Goal: Obtain resource: Obtain resource

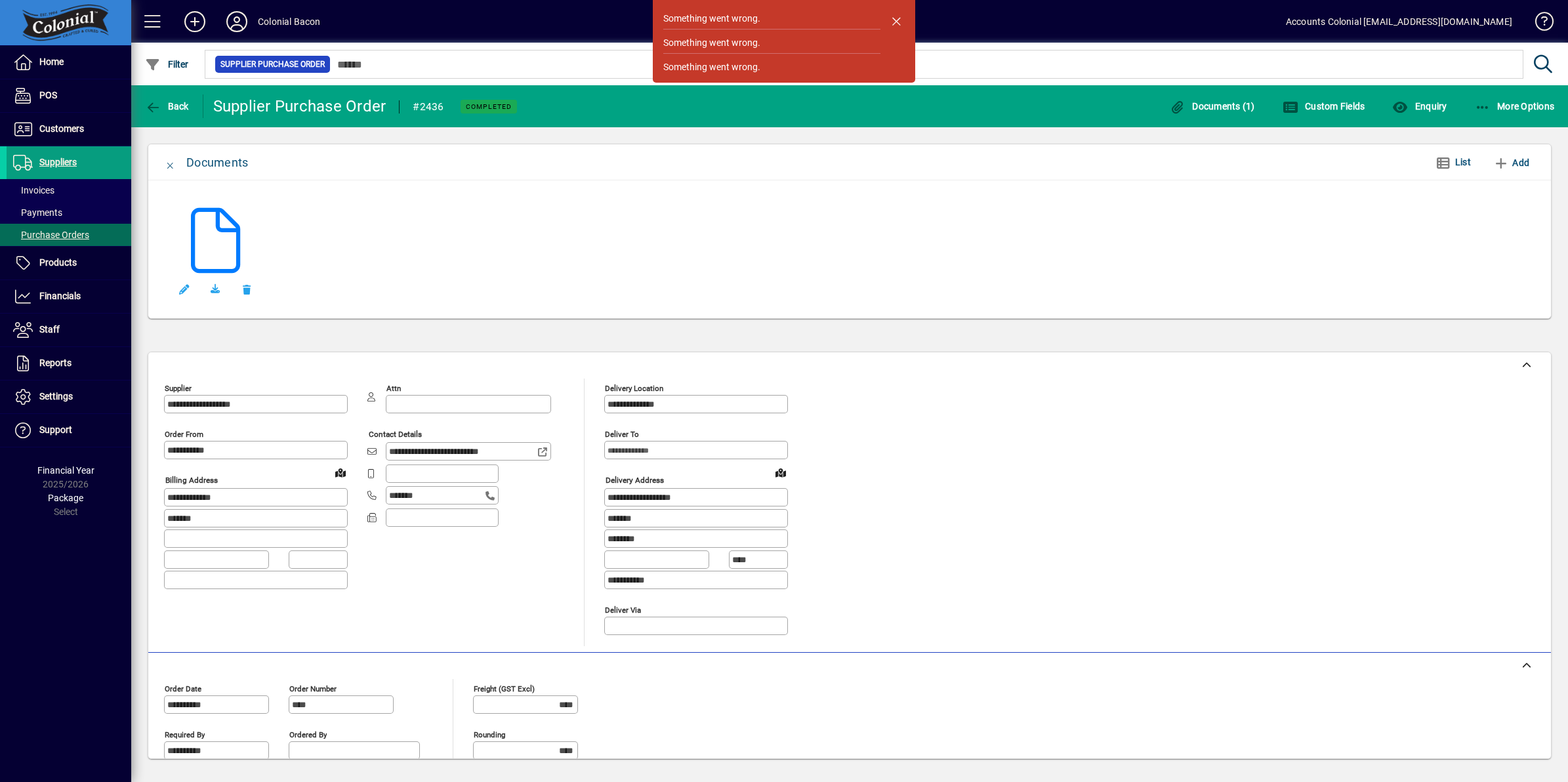
click at [445, 221] on div at bounding box center [849, 252] width 1371 height 118
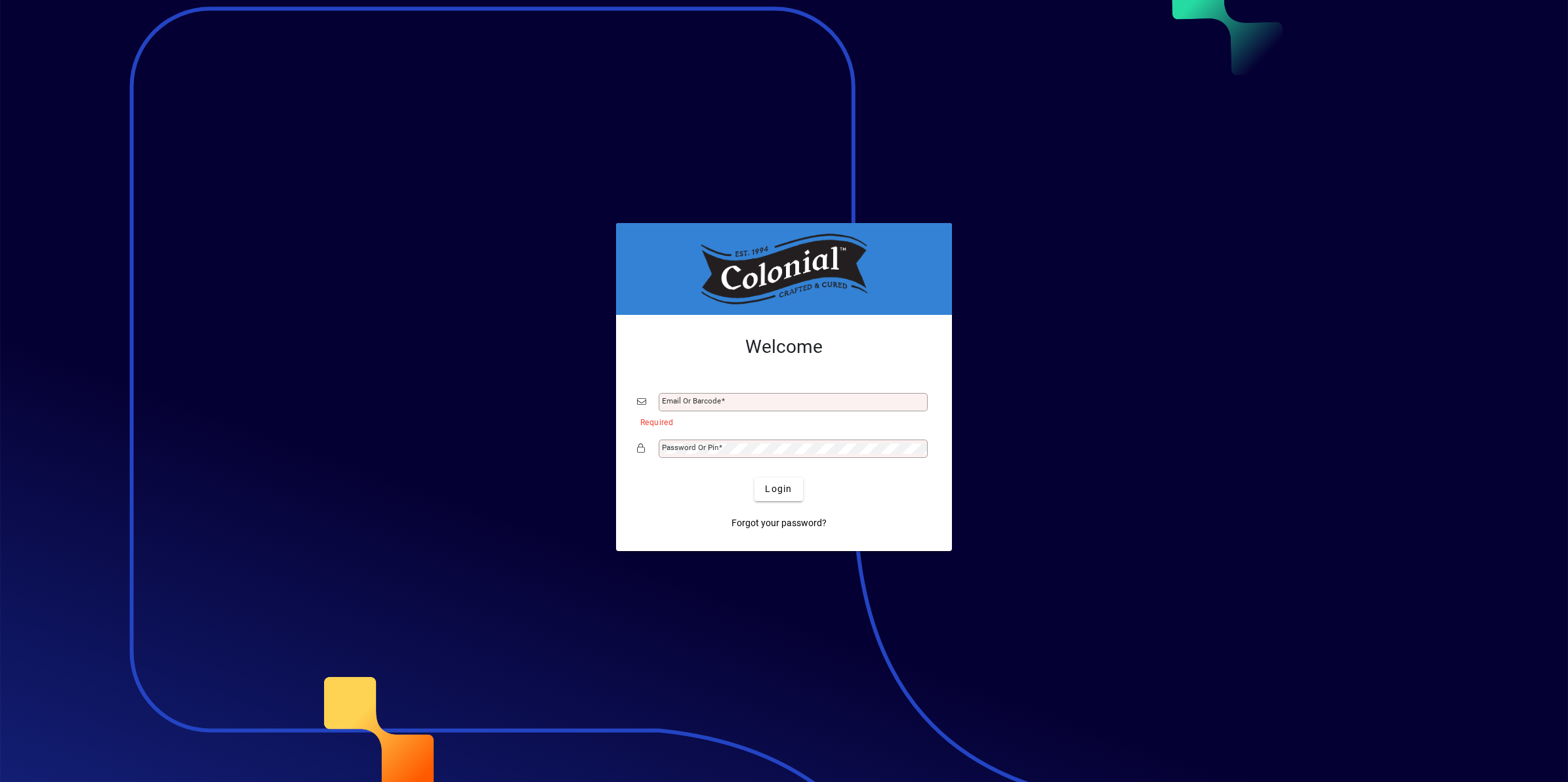
click at [282, 488] on div at bounding box center [784, 391] width 1568 height 782
click at [722, 405] on input "Email or Barcode" at bounding box center [794, 402] width 265 height 10
type input "**********"
click at [707, 448] on mat-label "Password or Pin" at bounding box center [690, 447] width 56 height 9
click at [782, 488] on span "Login" at bounding box center [778, 488] width 27 height 14
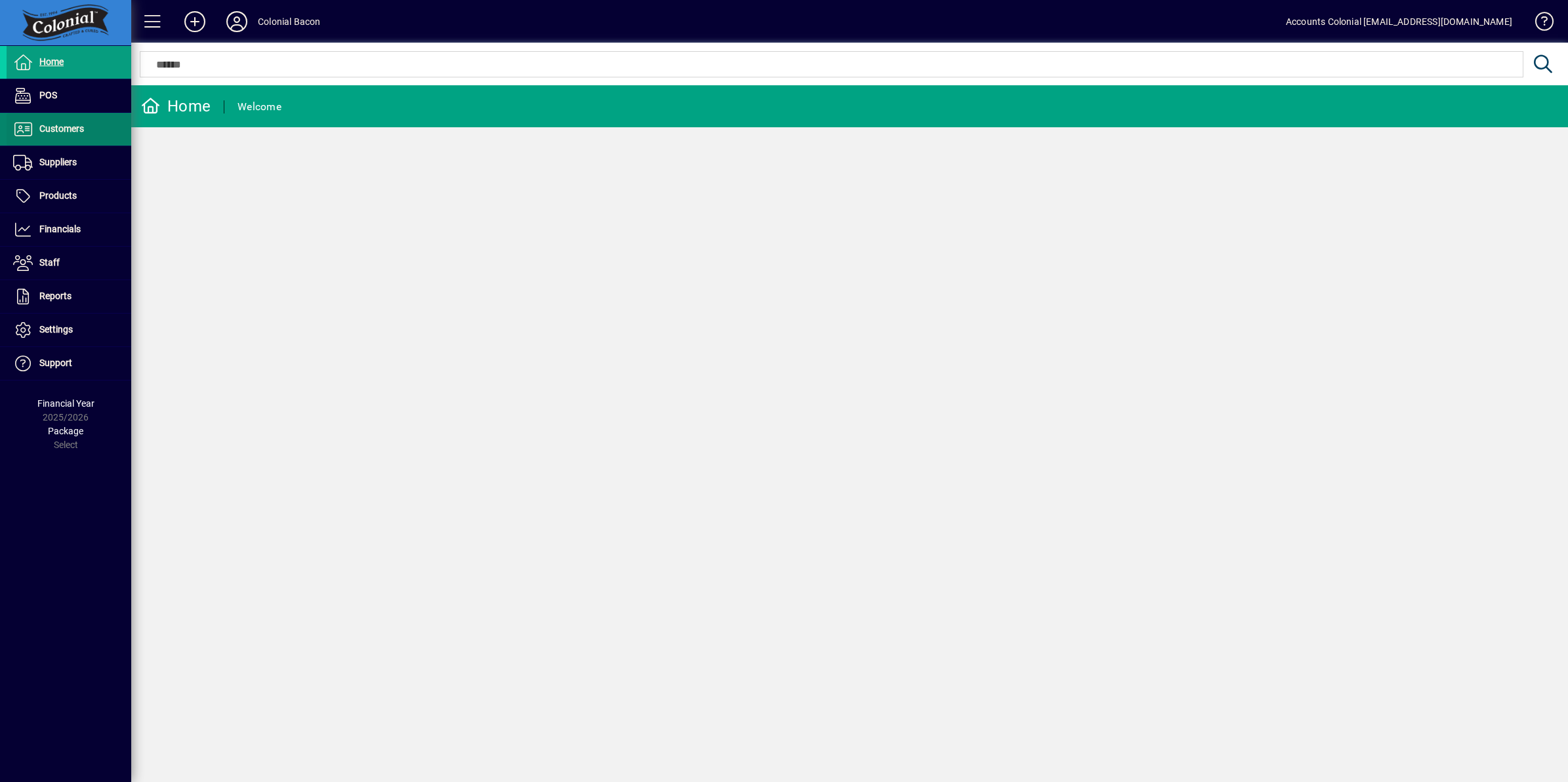
click at [76, 139] on link "Customers" at bounding box center [69, 129] width 125 height 32
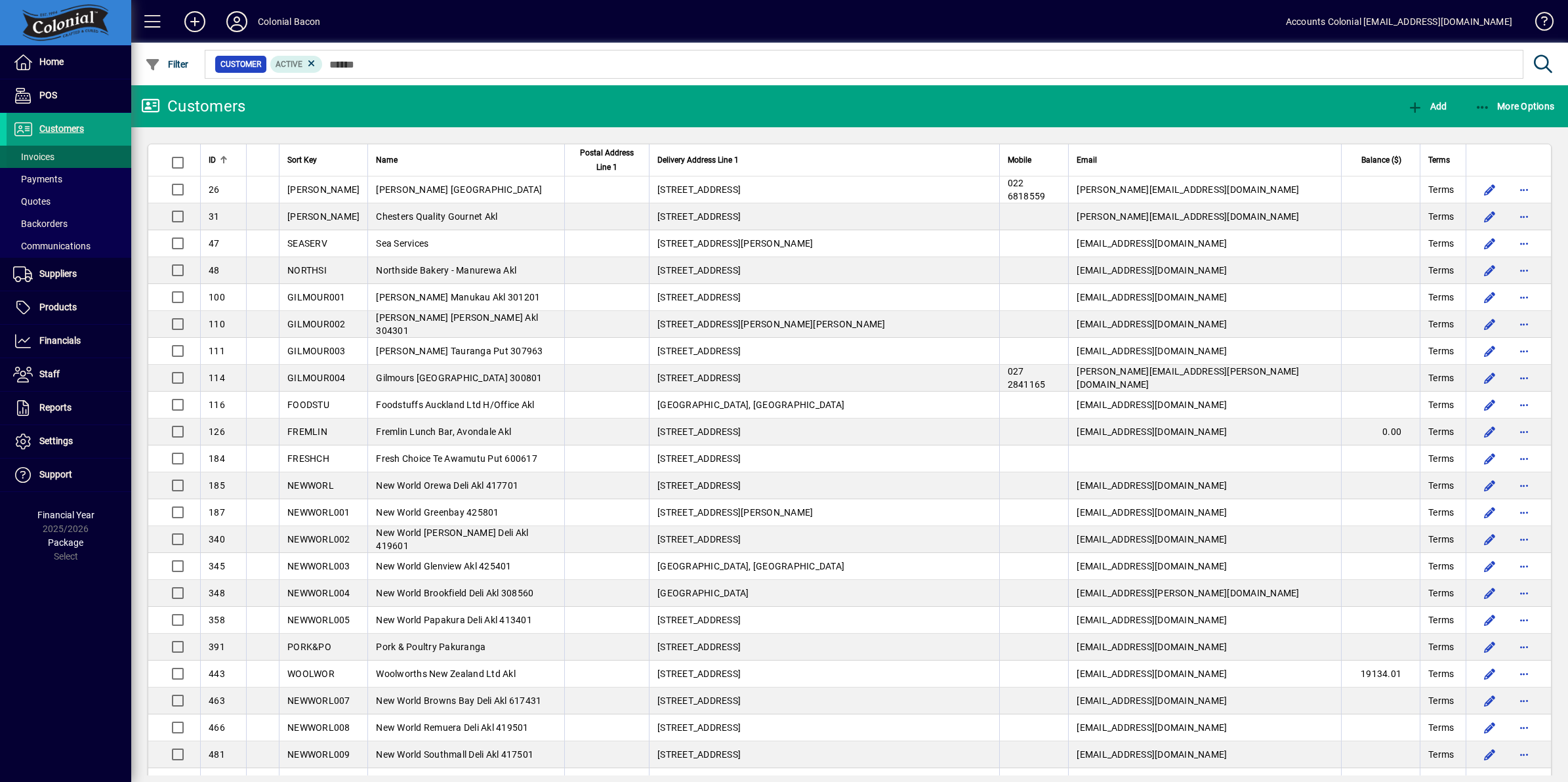
click at [48, 156] on span "Invoices" at bounding box center [34, 156] width 41 height 10
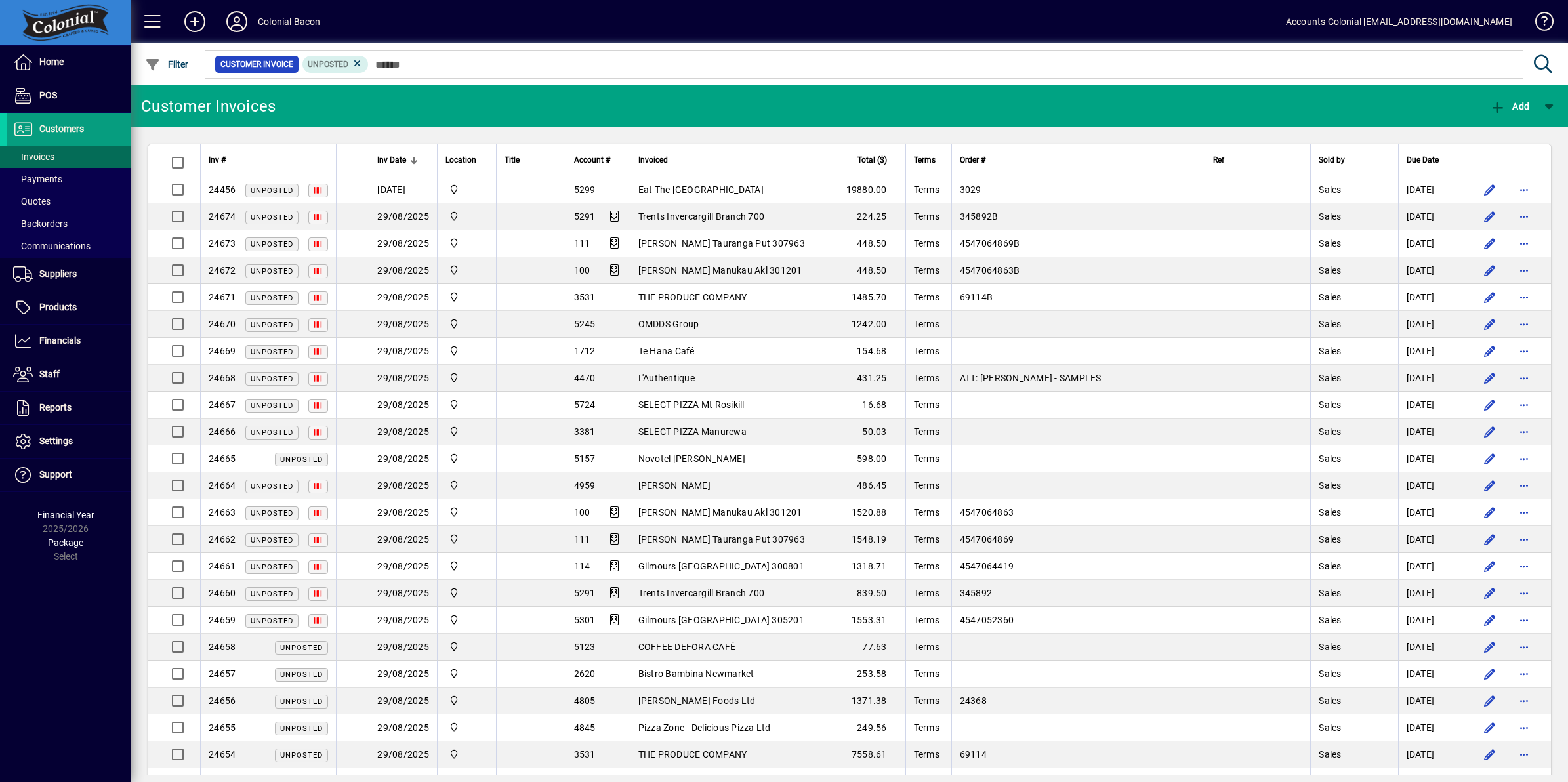
drag, startPoint x: 405, startPoint y: 162, endPoint x: 436, endPoint y: 174, distance: 33.2
click at [405, 162] on span "Inv Date" at bounding box center [391, 160] width 29 height 15
drag, startPoint x: 62, startPoint y: 267, endPoint x: 69, endPoint y: 280, distance: 14.8
click at [62, 269] on span "Suppliers" at bounding box center [41, 274] width 70 height 15
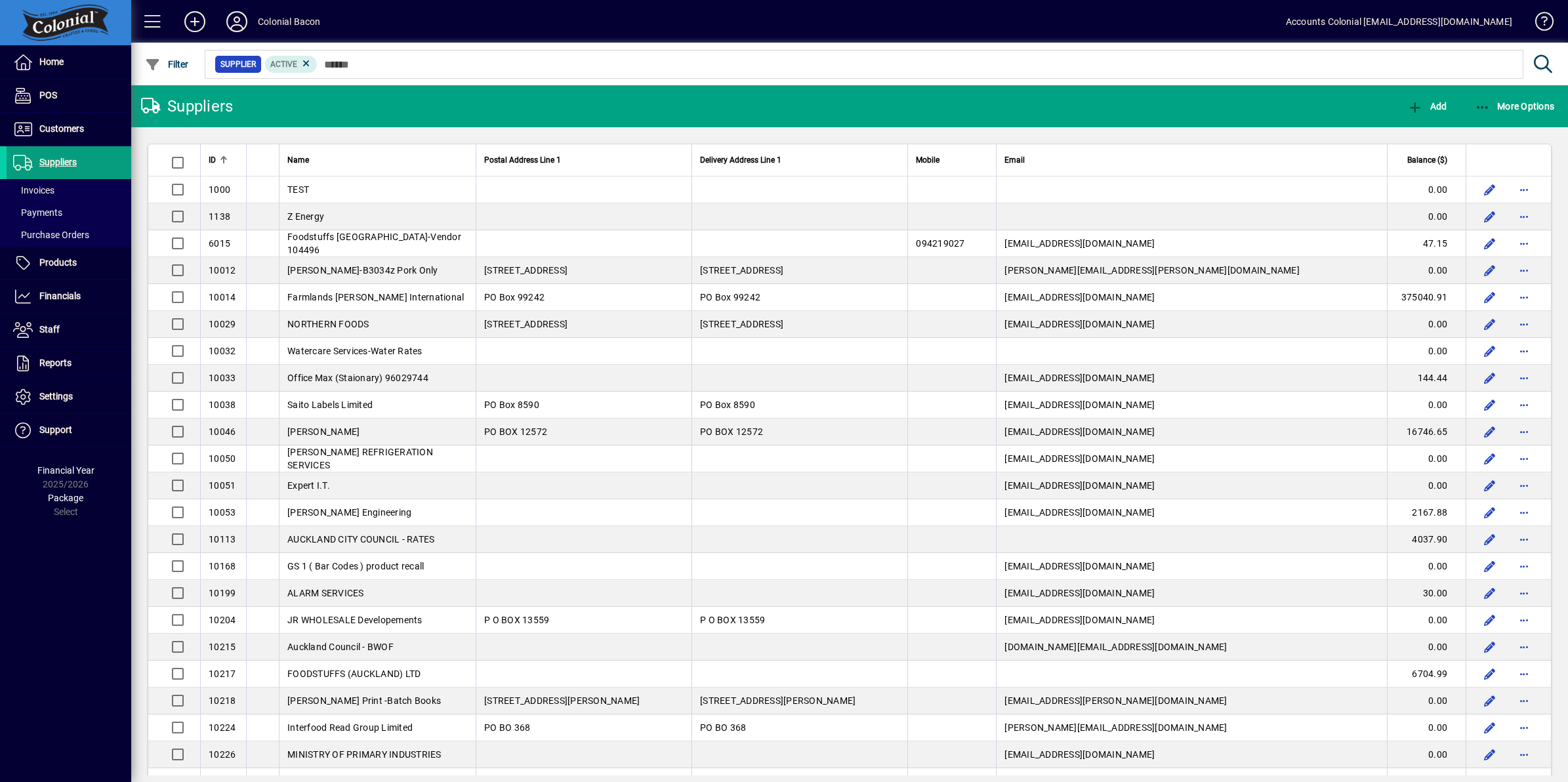
drag, startPoint x: 61, startPoint y: 230, endPoint x: 139, endPoint y: 215, distance: 79.4
click at [61, 231] on span "Purchase Orders" at bounding box center [51, 235] width 76 height 10
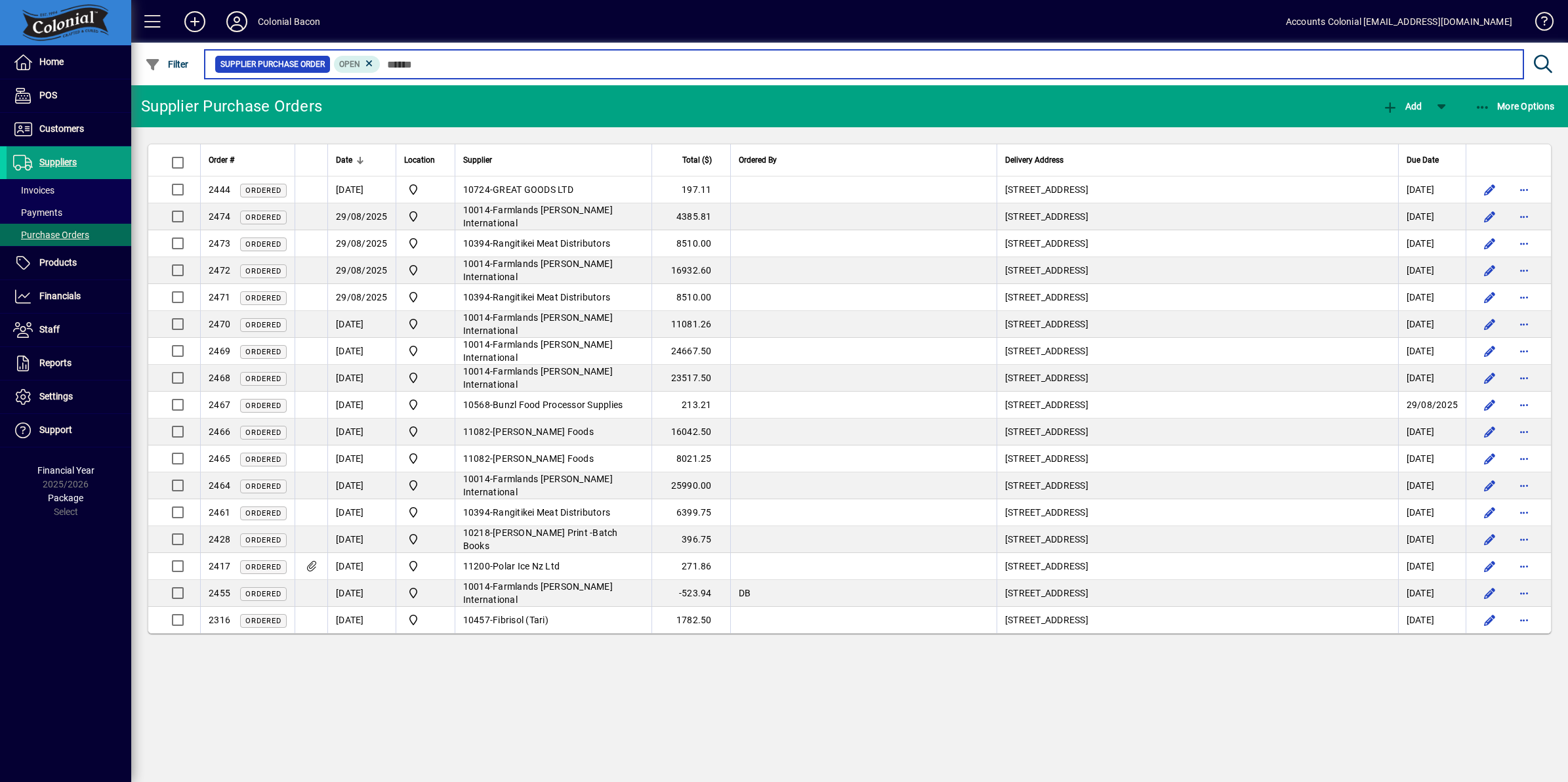
click at [417, 66] on input "text" at bounding box center [947, 64] width 1132 height 18
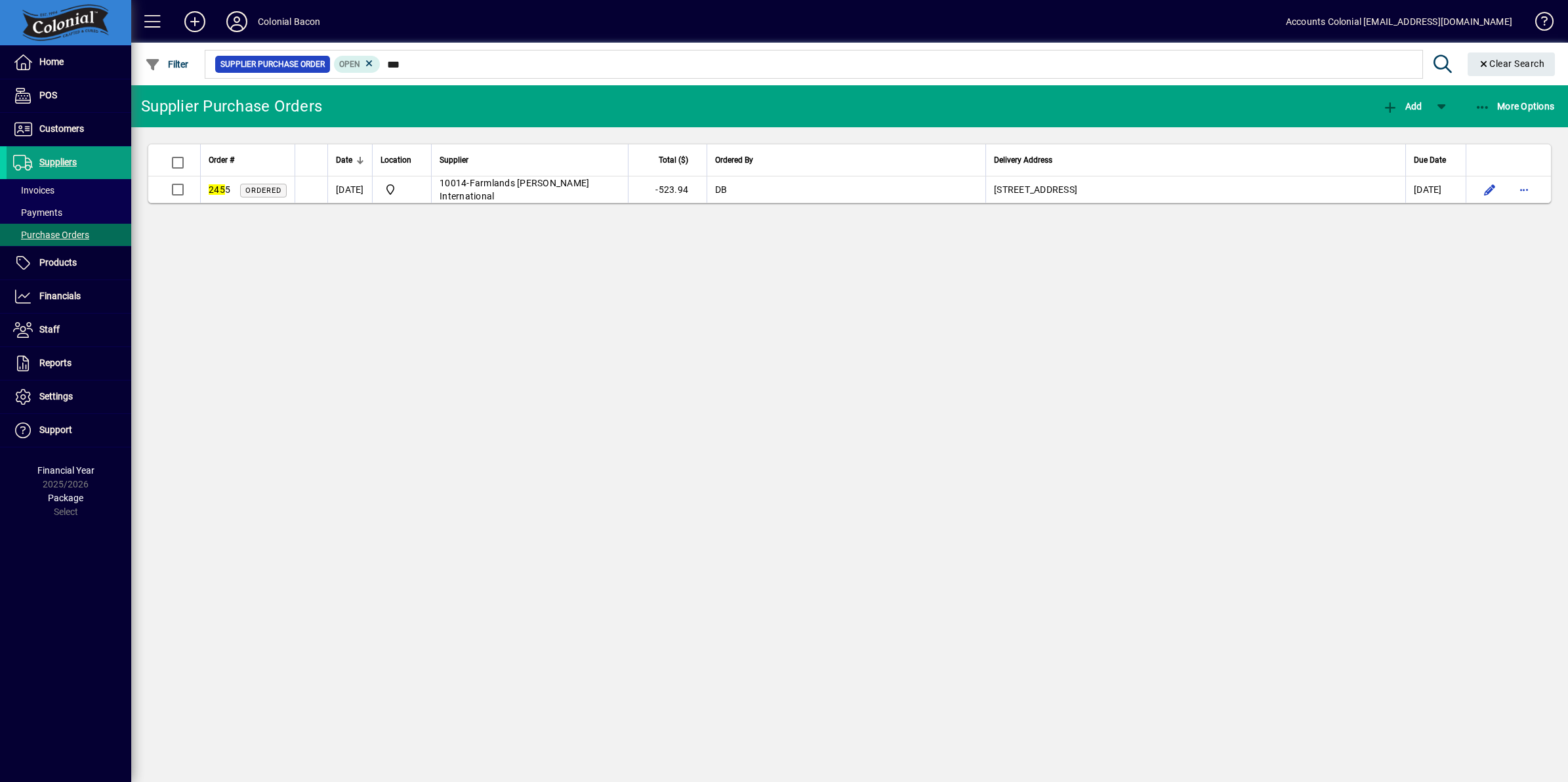
click at [365, 64] on icon at bounding box center [370, 63] width 12 height 12
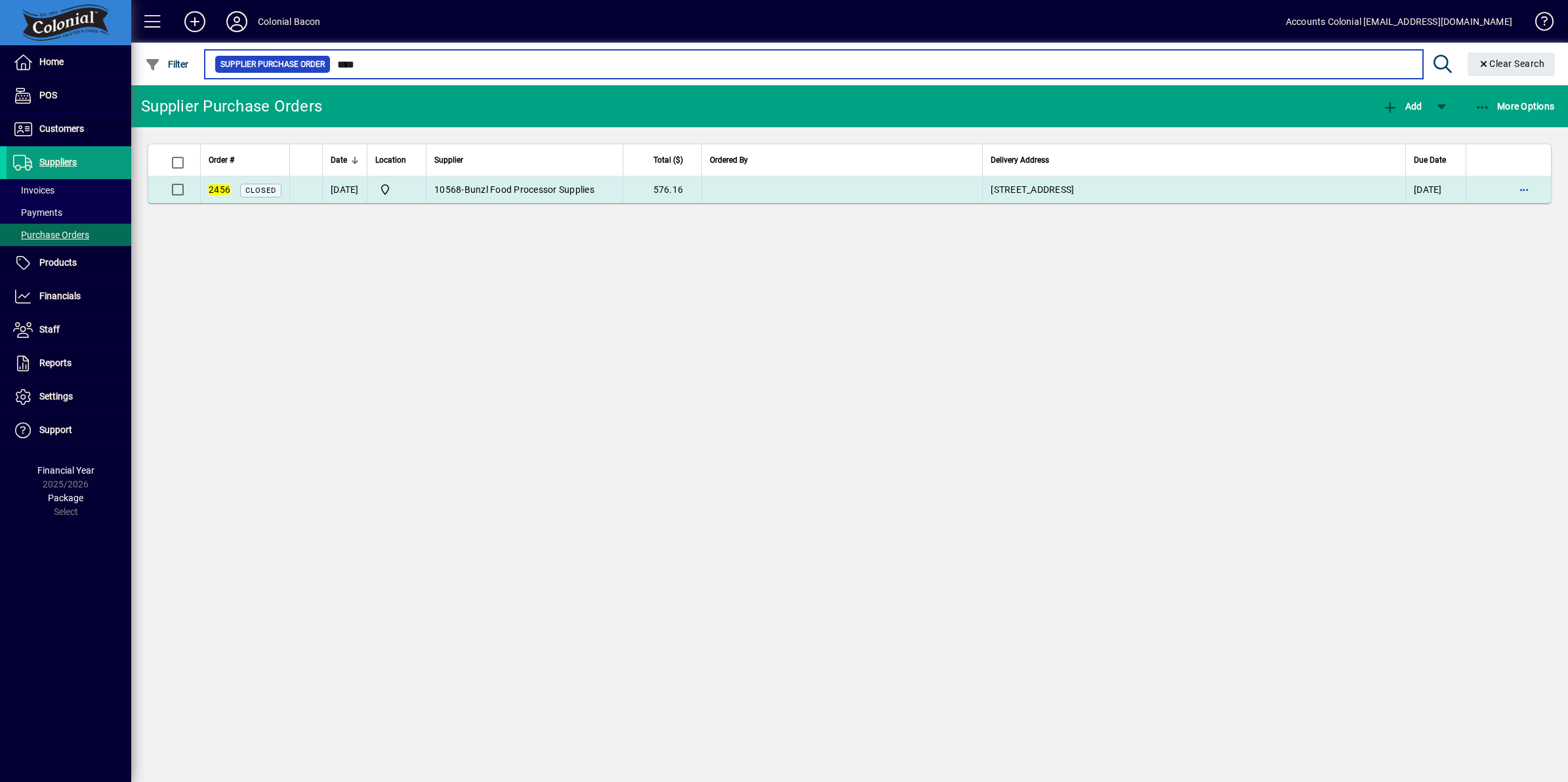
type input "****"
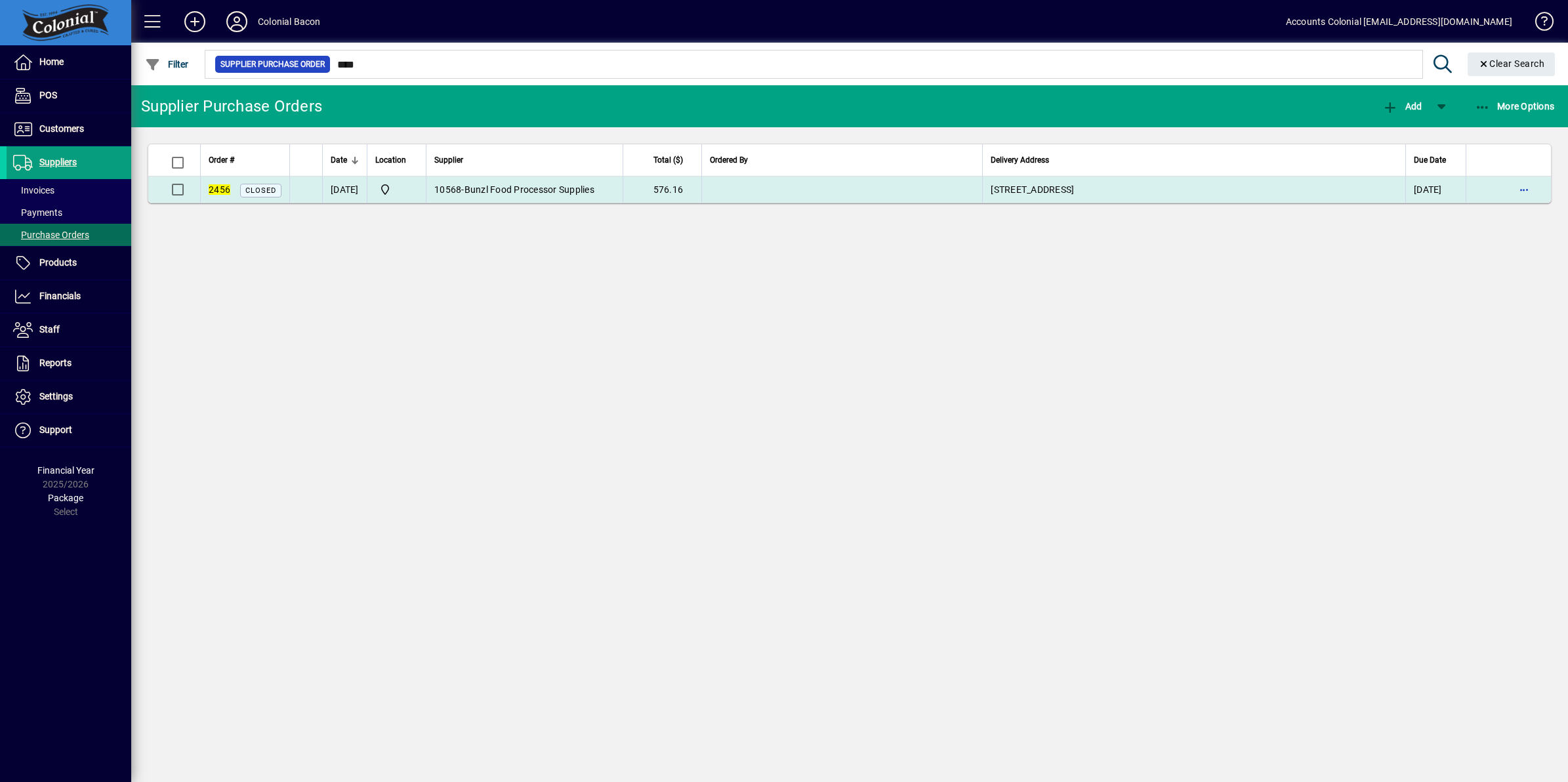
click at [517, 194] on span "Bunzl Food Processor Supplies" at bounding box center [529, 190] width 130 height 10
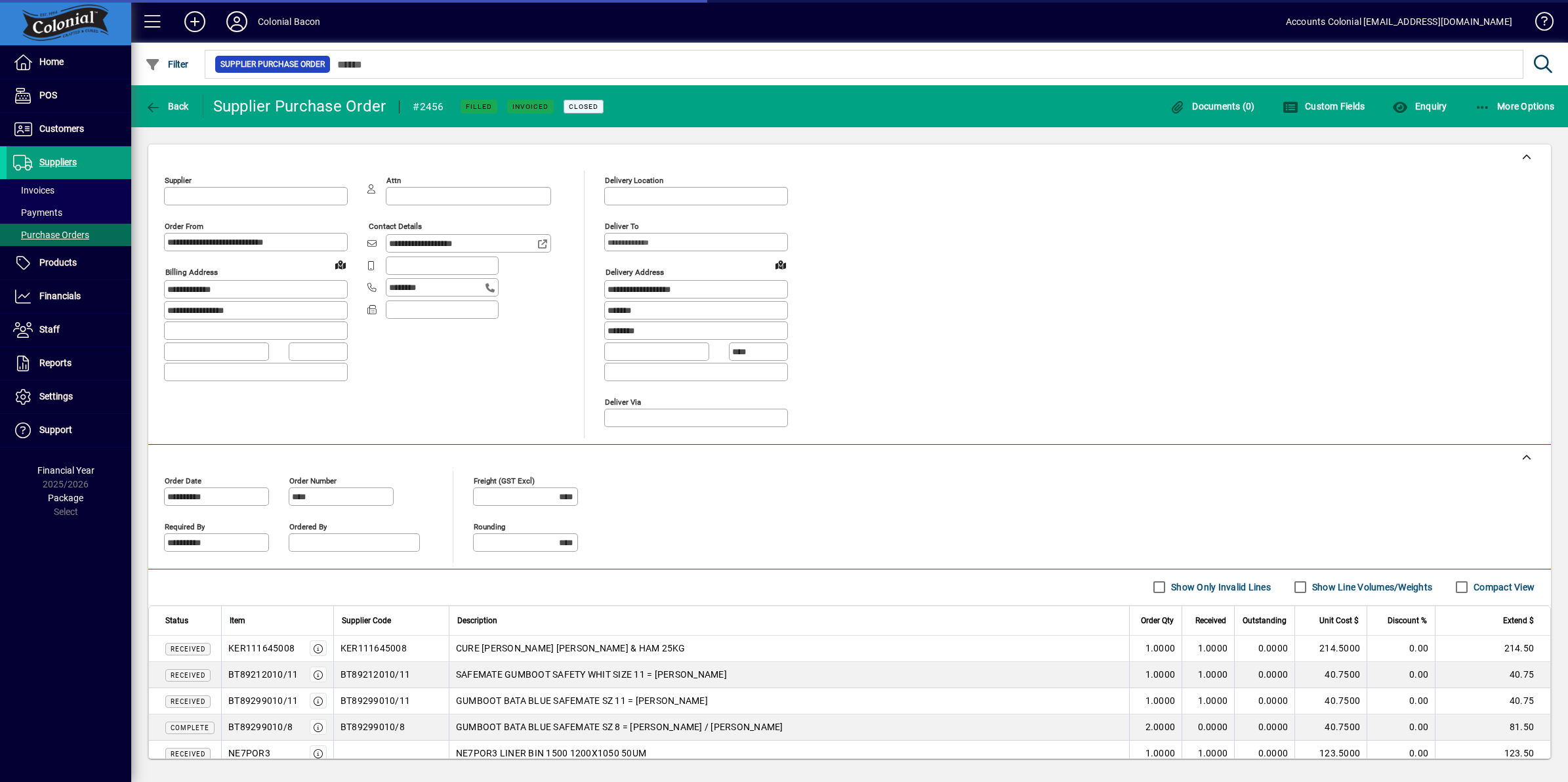
type input "**********"
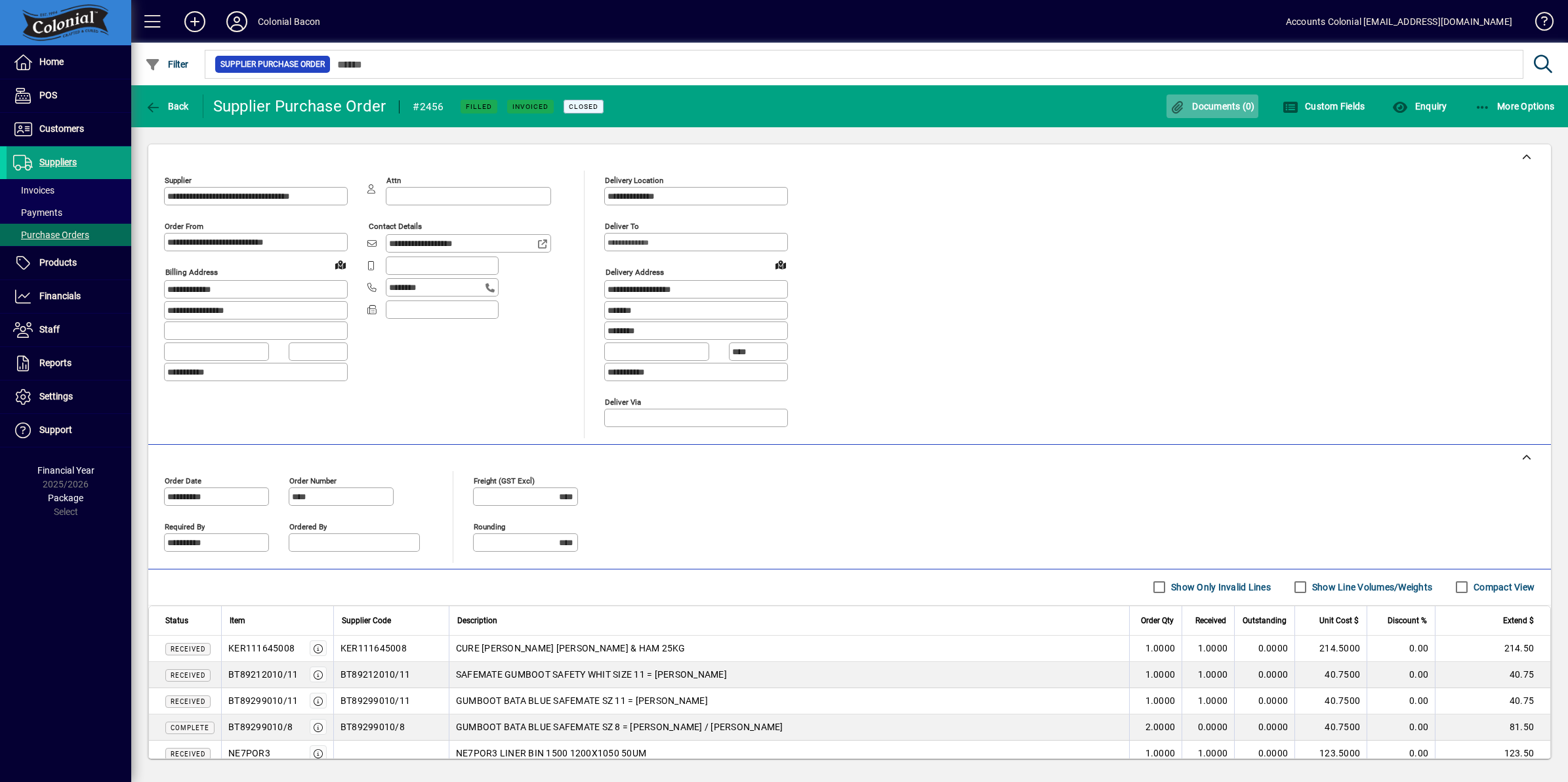
drag, startPoint x: 1237, startPoint y: 109, endPoint x: 1186, endPoint y: 113, distance: 51.2
click at [1235, 108] on span "Documents (0)" at bounding box center [1212, 106] width 86 height 10
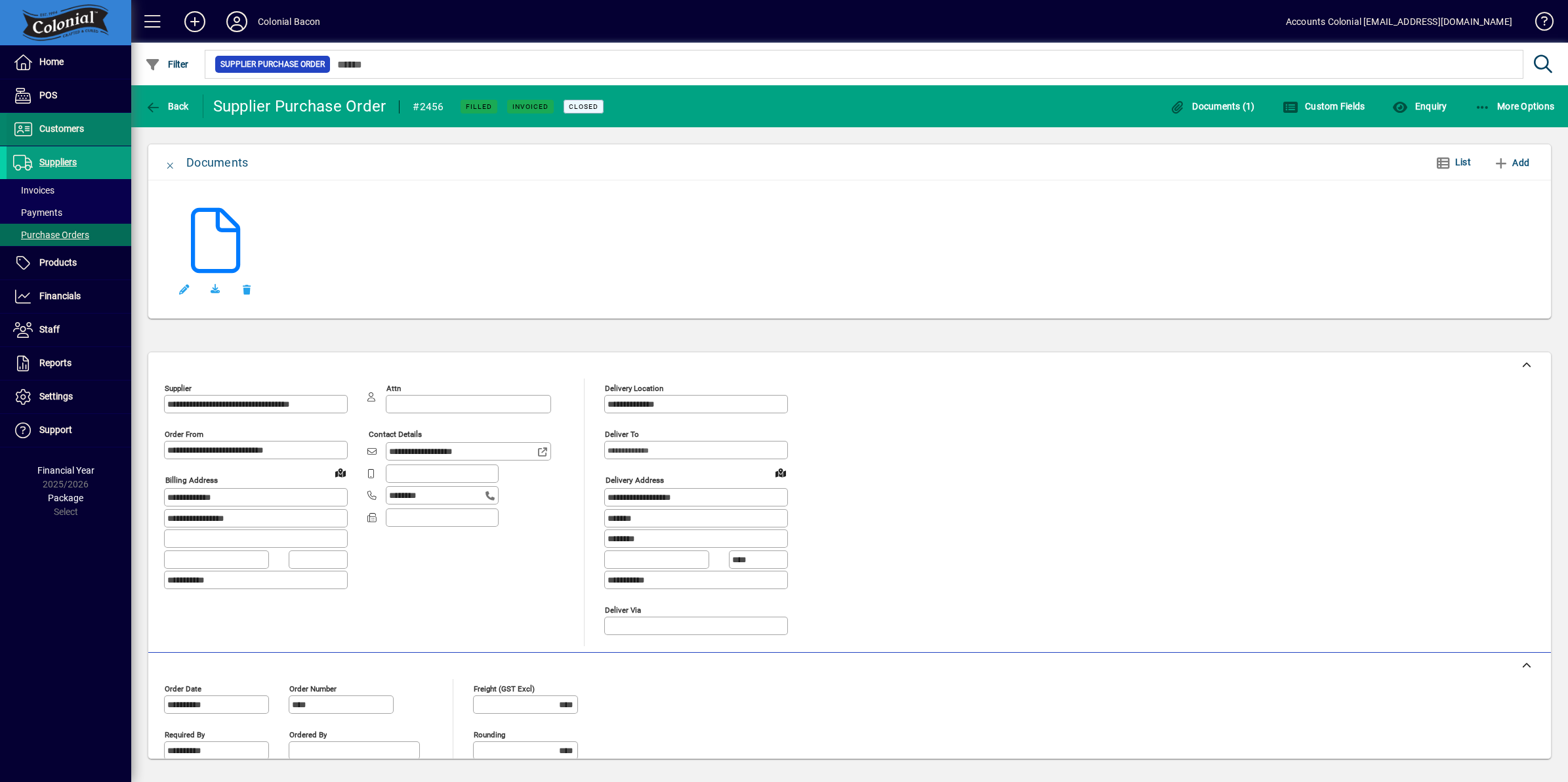
click at [82, 136] on span "Customers" at bounding box center [45, 128] width 77 height 15
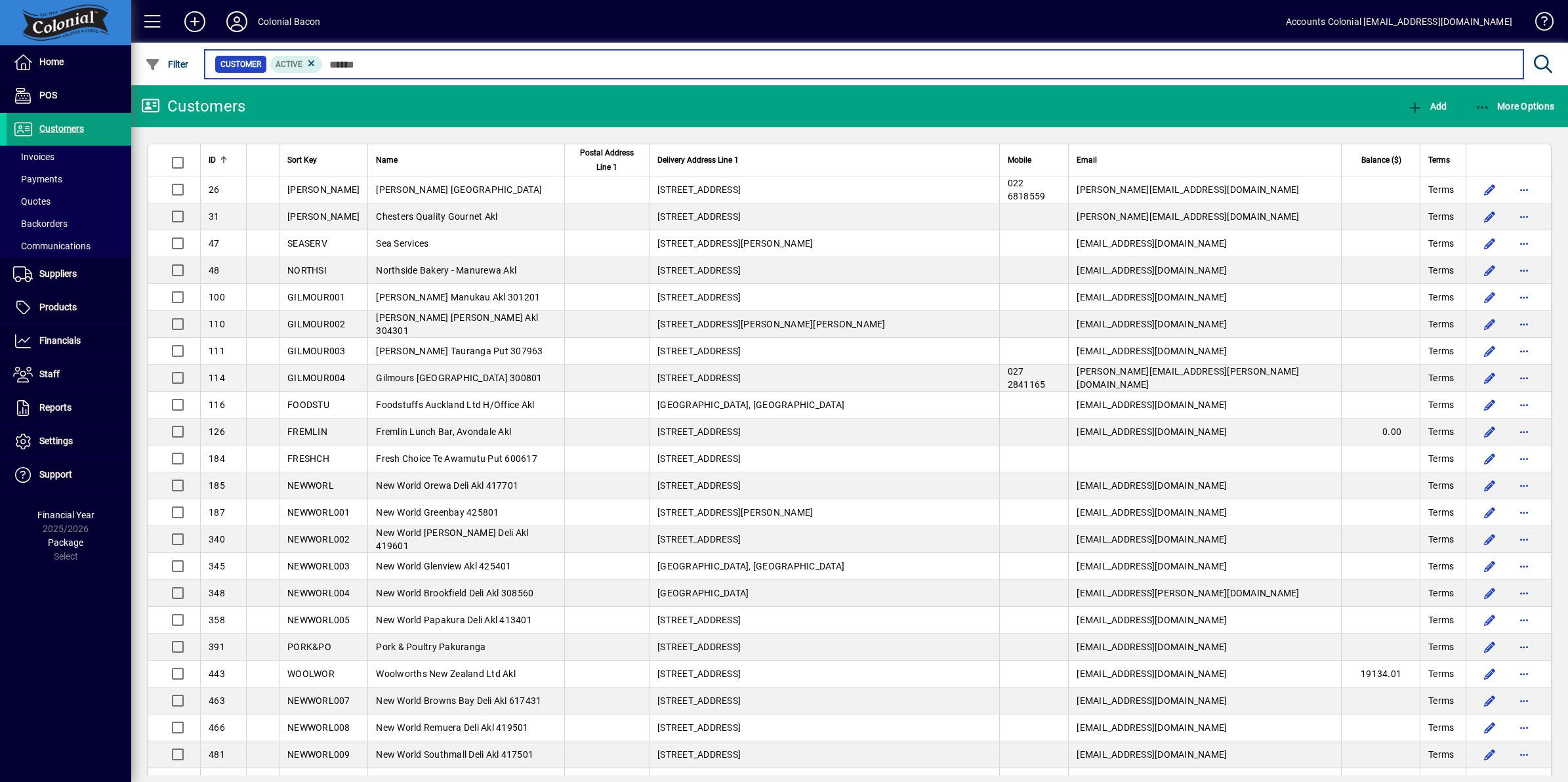
click at [358, 69] on input "text" at bounding box center [917, 64] width 1190 height 18
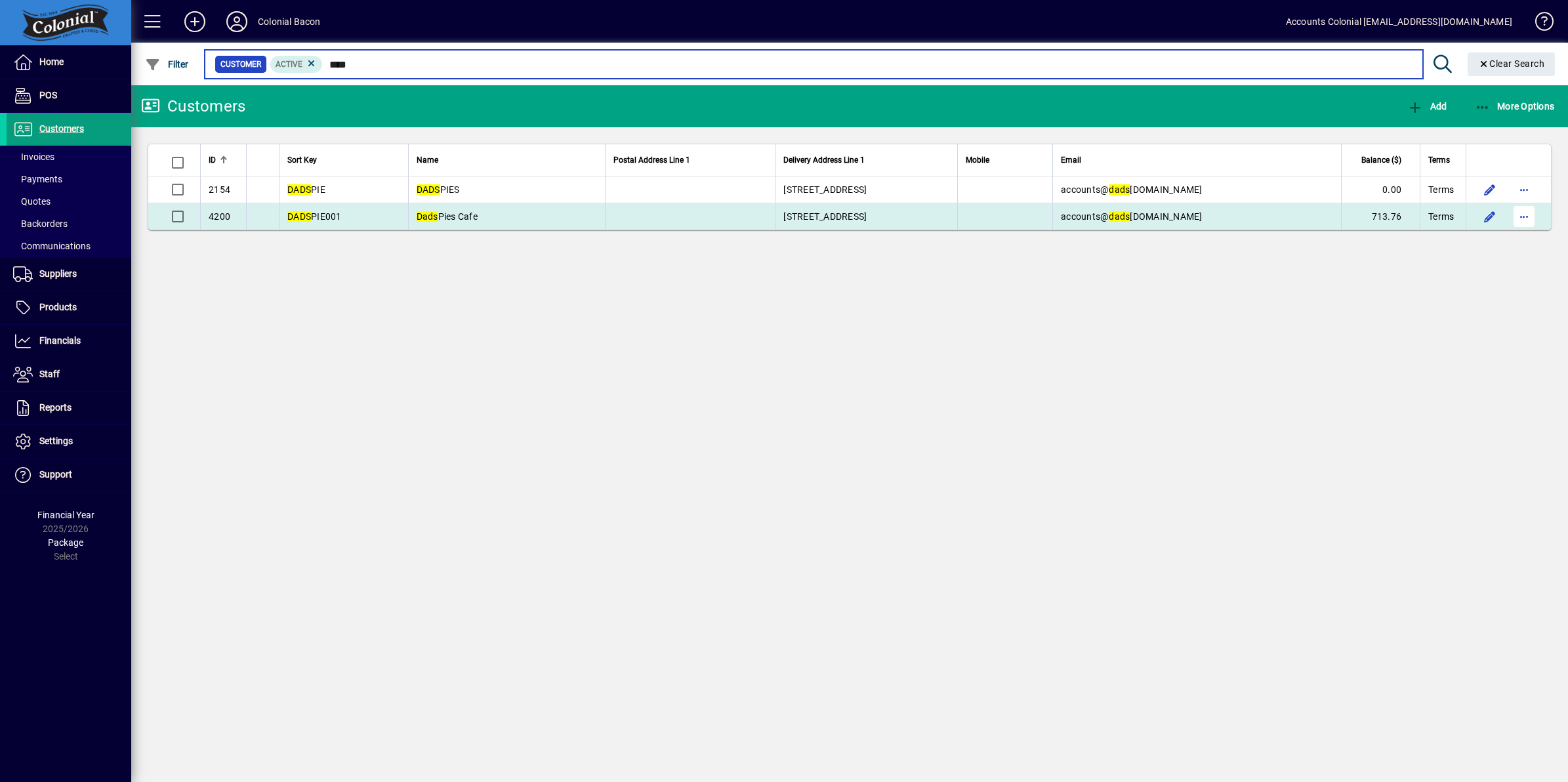
type input "****"
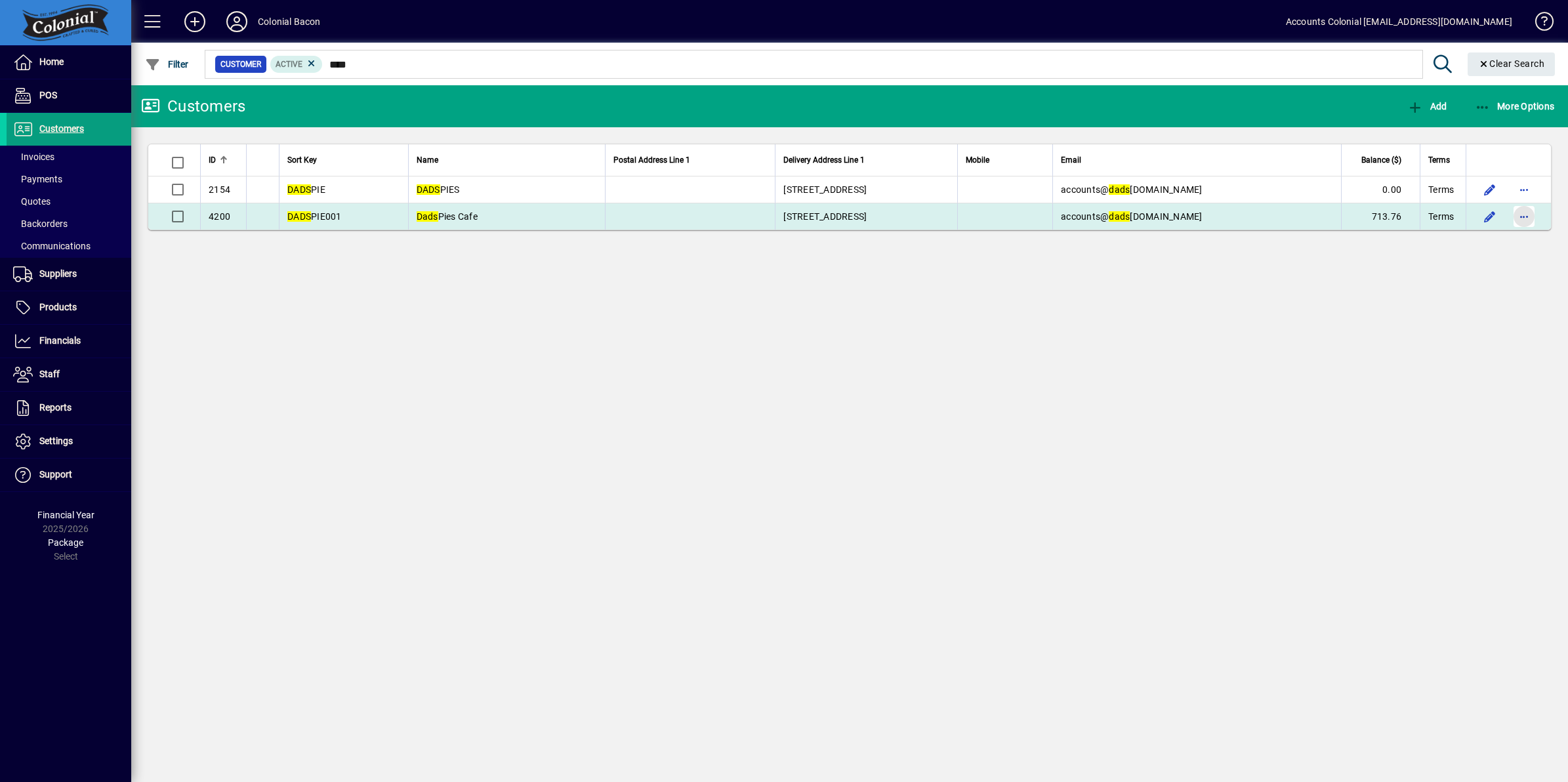
click at [1525, 218] on span "button" at bounding box center [1524, 216] width 32 height 32
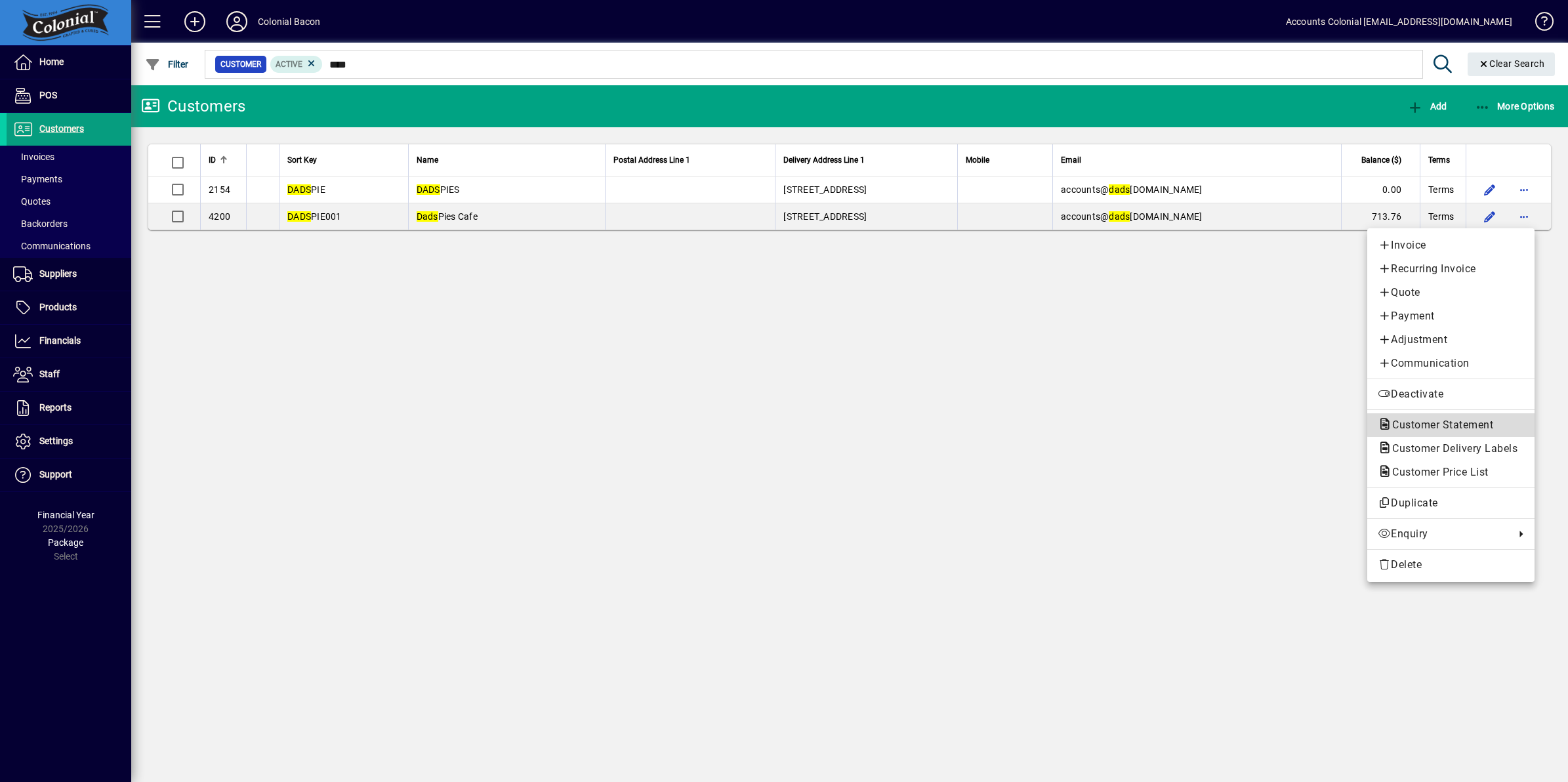
click at [1469, 420] on span "Customer Statement" at bounding box center [1438, 424] width 122 height 13
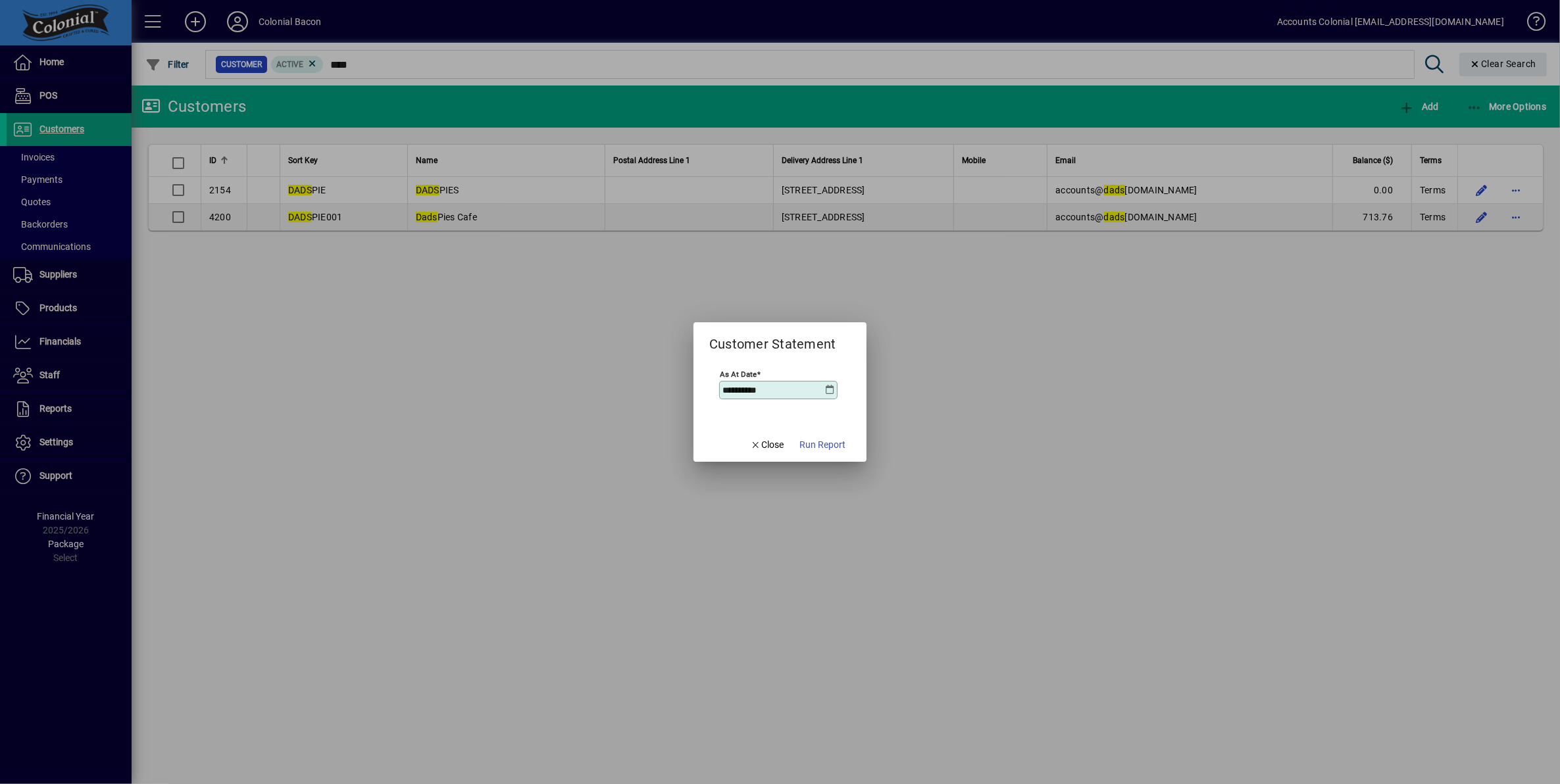
click at [836, 439] on span "Run Report" at bounding box center [822, 445] width 46 height 14
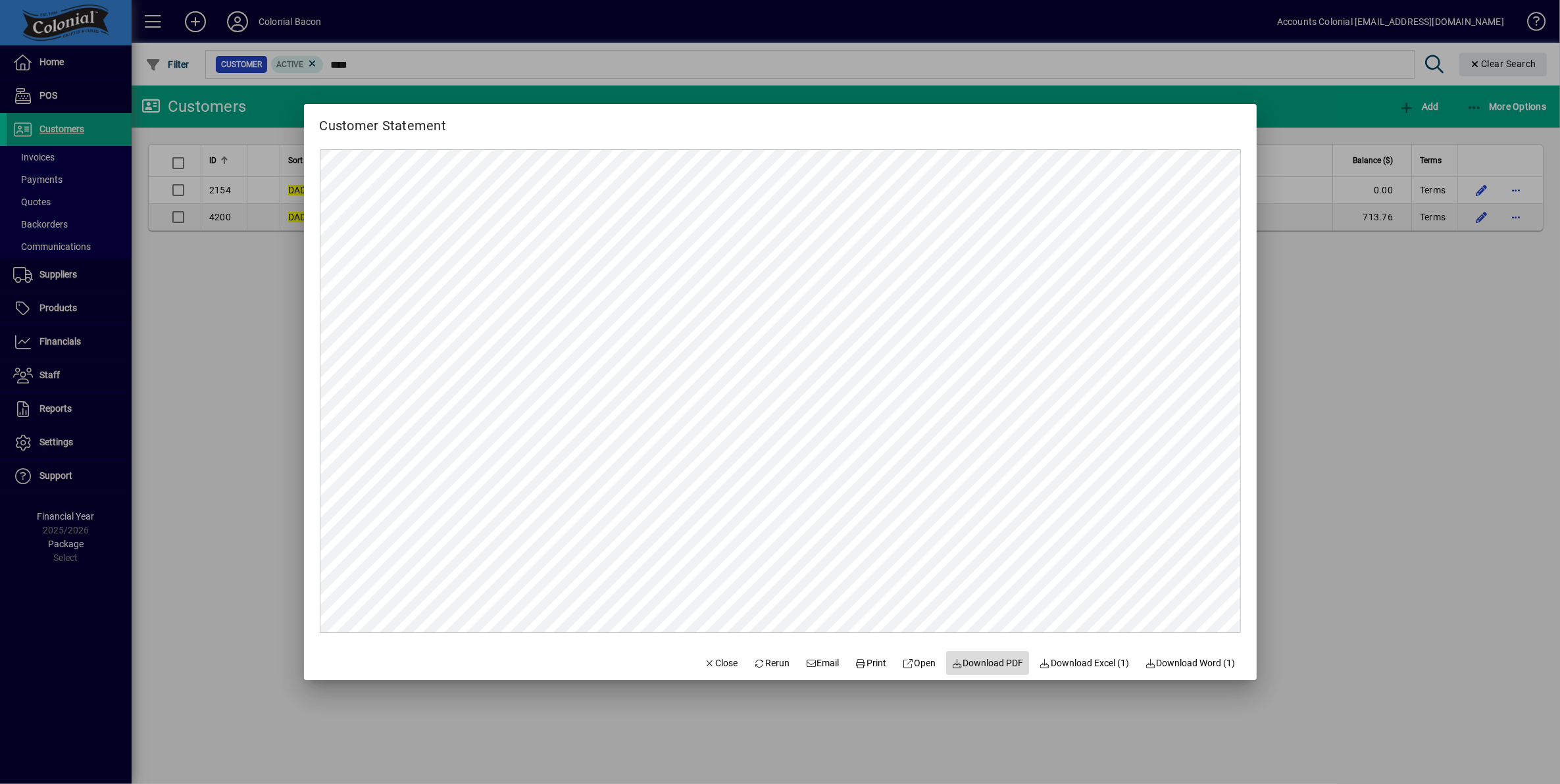
click at [965, 660] on span "Download PDF" at bounding box center [988, 663] width 73 height 14
drag, startPoint x: 1329, startPoint y: 626, endPoint x: 1286, endPoint y: 628, distance: 43.0
click at [1329, 626] on div at bounding box center [780, 392] width 1560 height 784
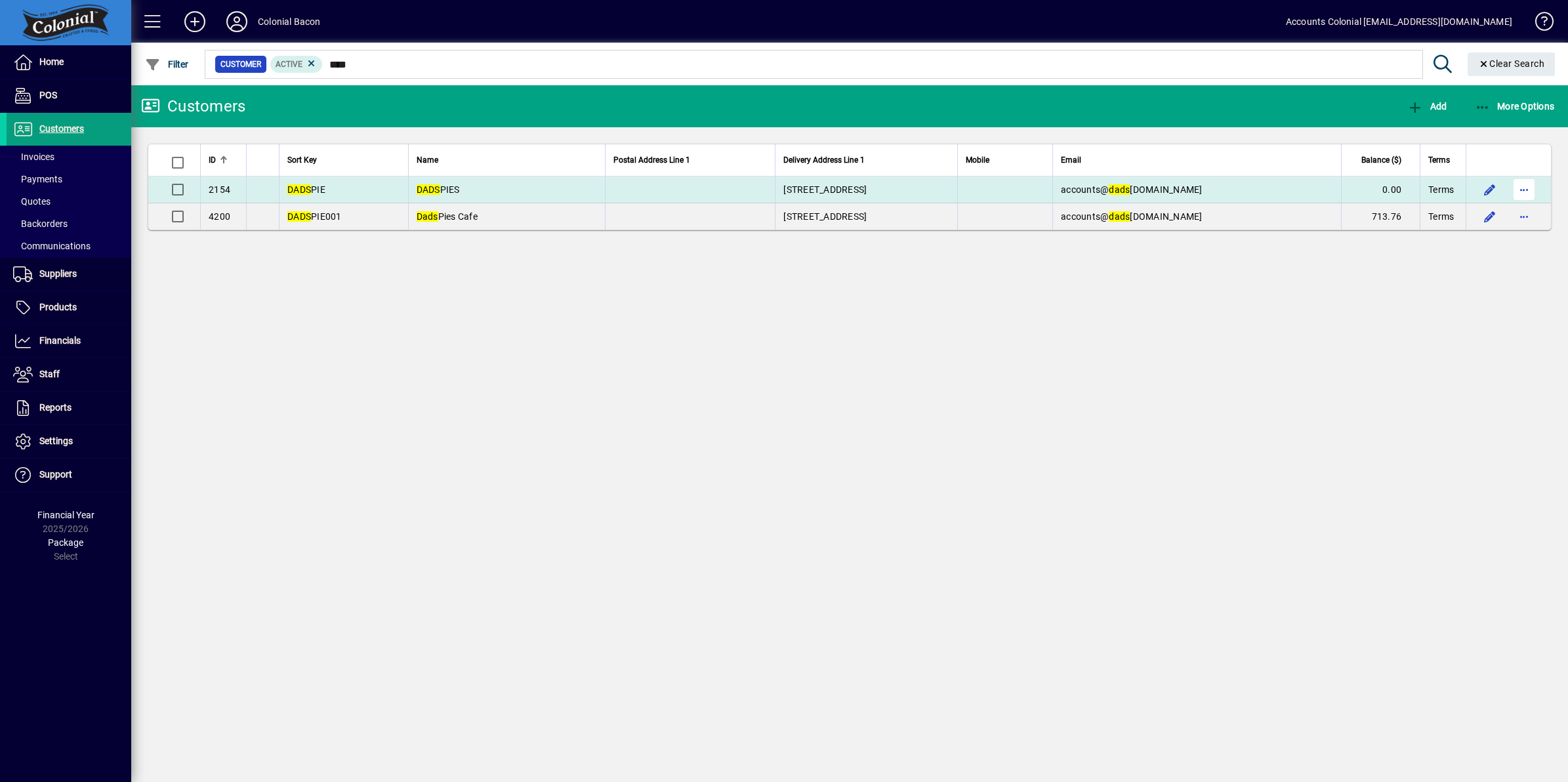
click at [1524, 192] on span "button" at bounding box center [1524, 190] width 32 height 32
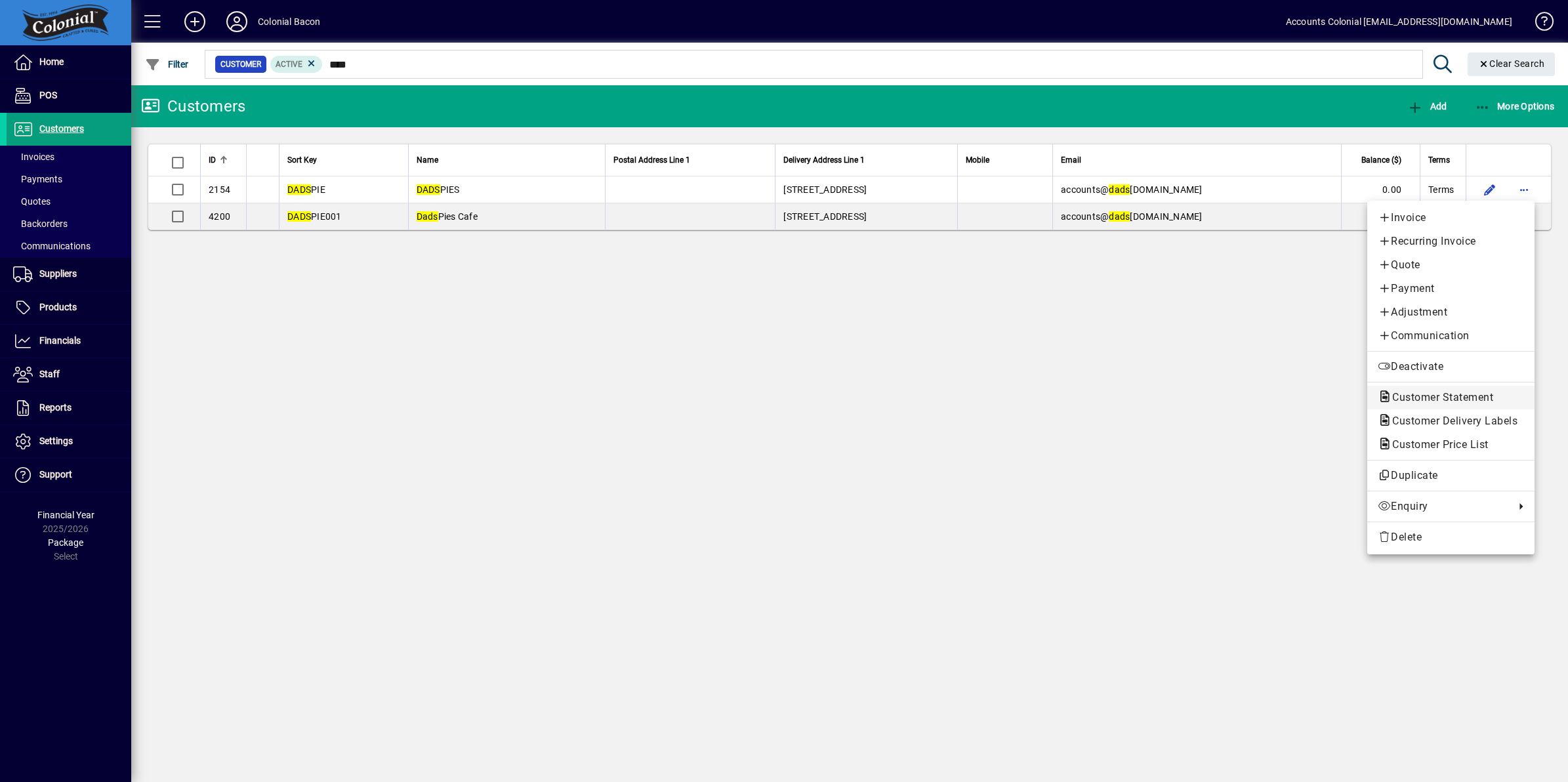
click at [1443, 395] on span "Customer Statement" at bounding box center [1438, 397] width 122 height 13
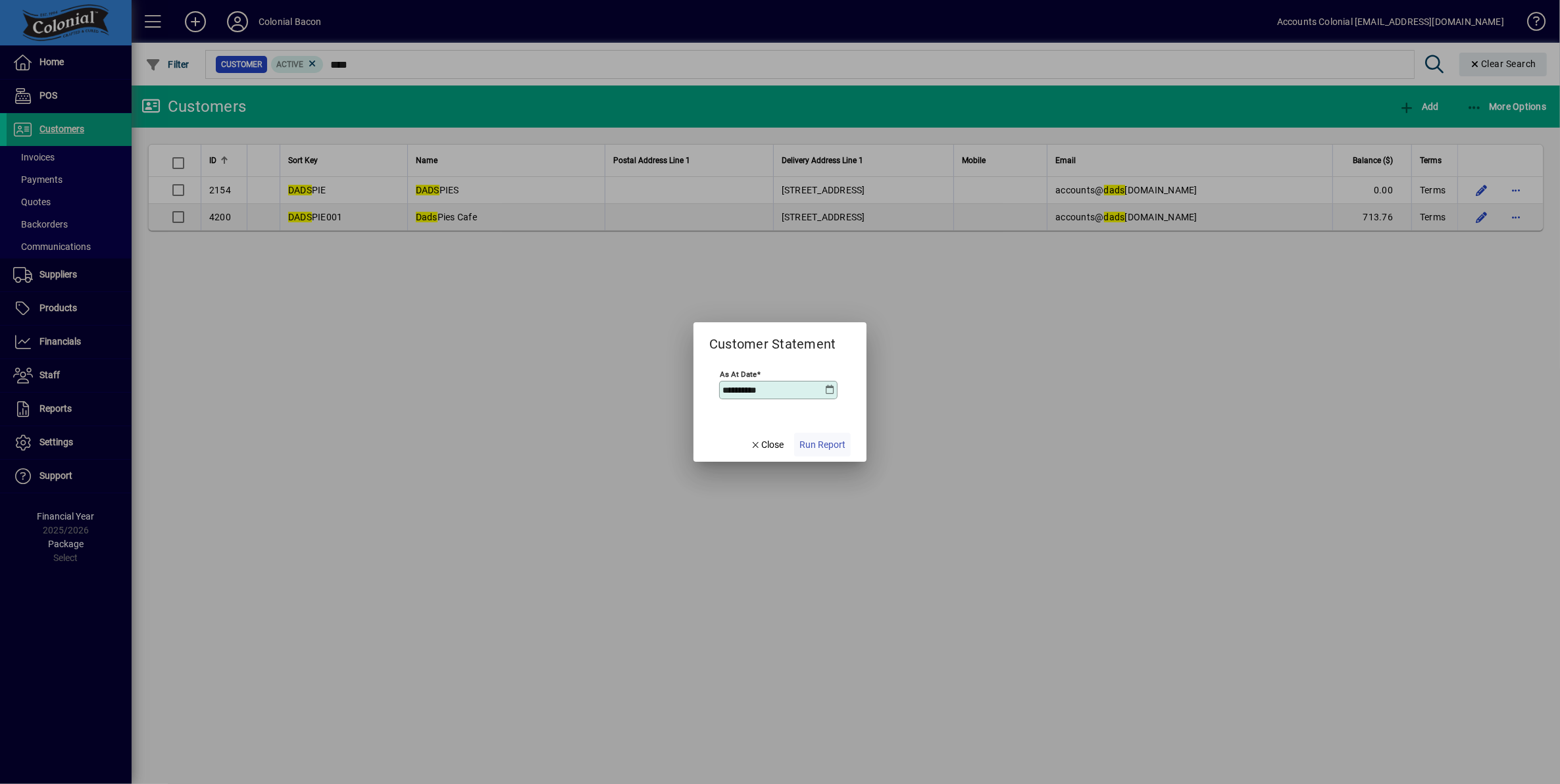
click at [833, 448] on span "Run Report" at bounding box center [822, 445] width 46 height 14
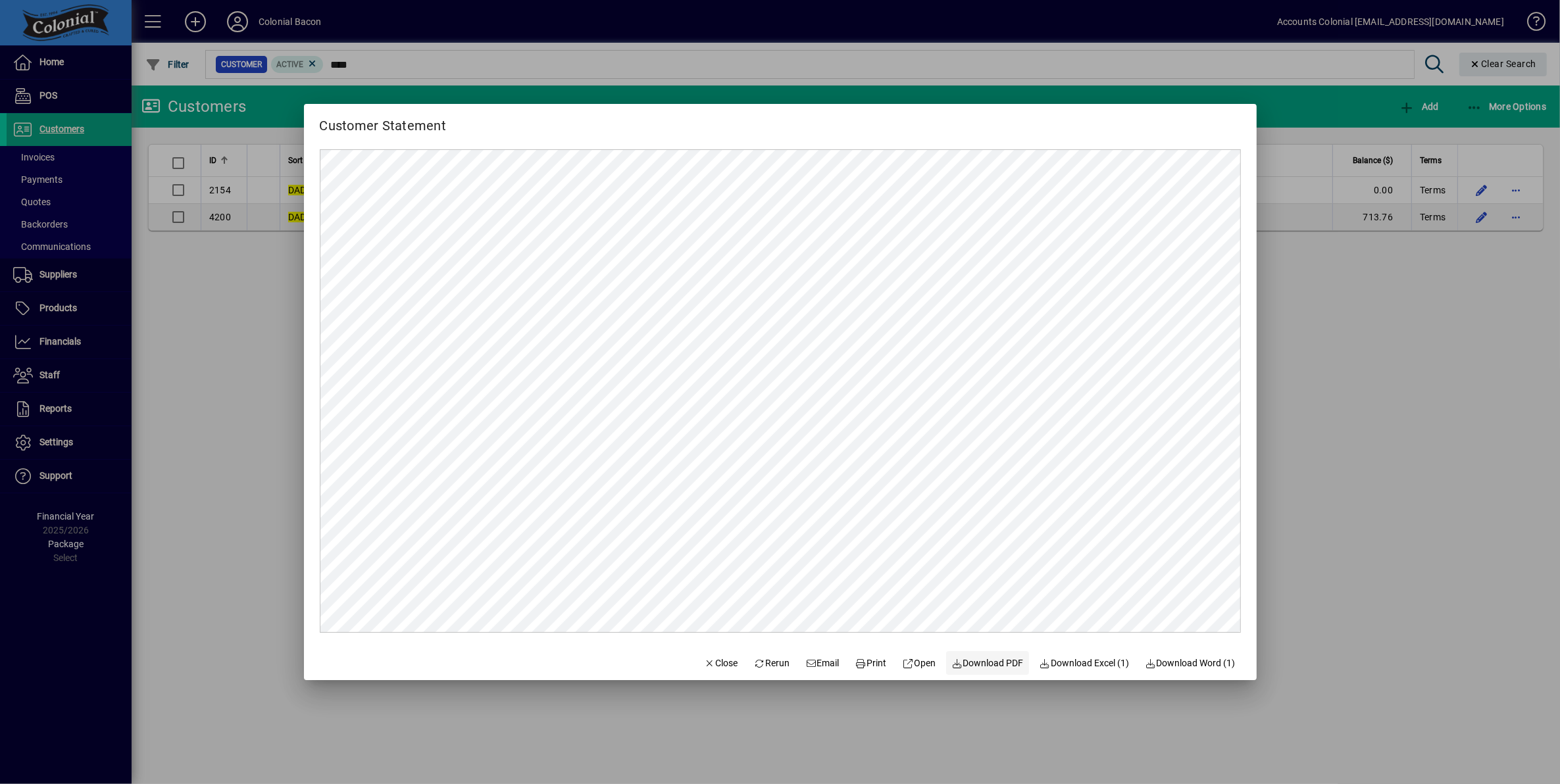
click at [961, 664] on span "Download PDF" at bounding box center [988, 663] width 73 height 14
click at [257, 484] on div at bounding box center [780, 392] width 1560 height 784
